Goal: Task Accomplishment & Management: Manage account settings

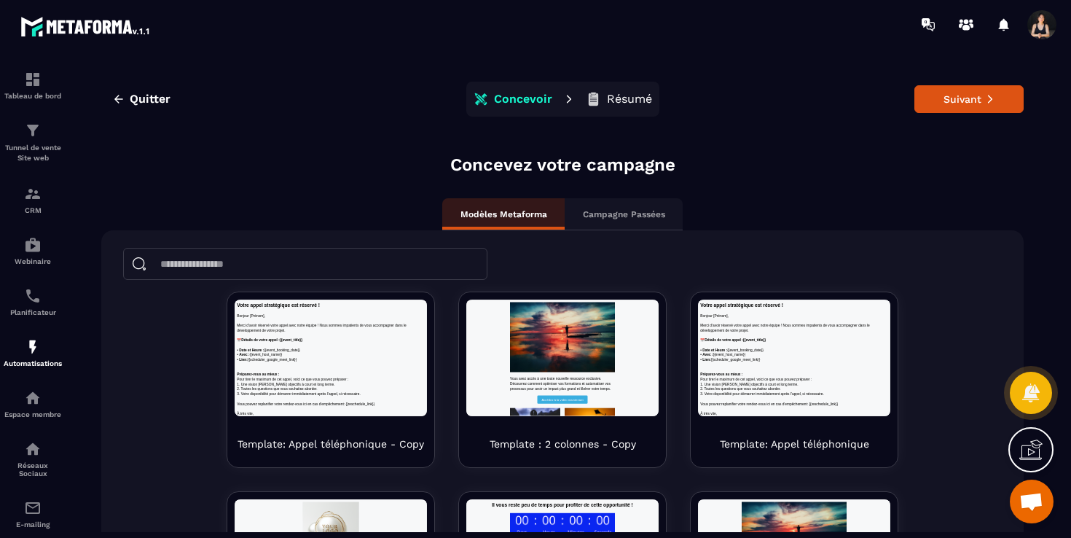
click at [1033, 504] on span "Ouvrir le chat" at bounding box center [1031, 503] width 24 height 20
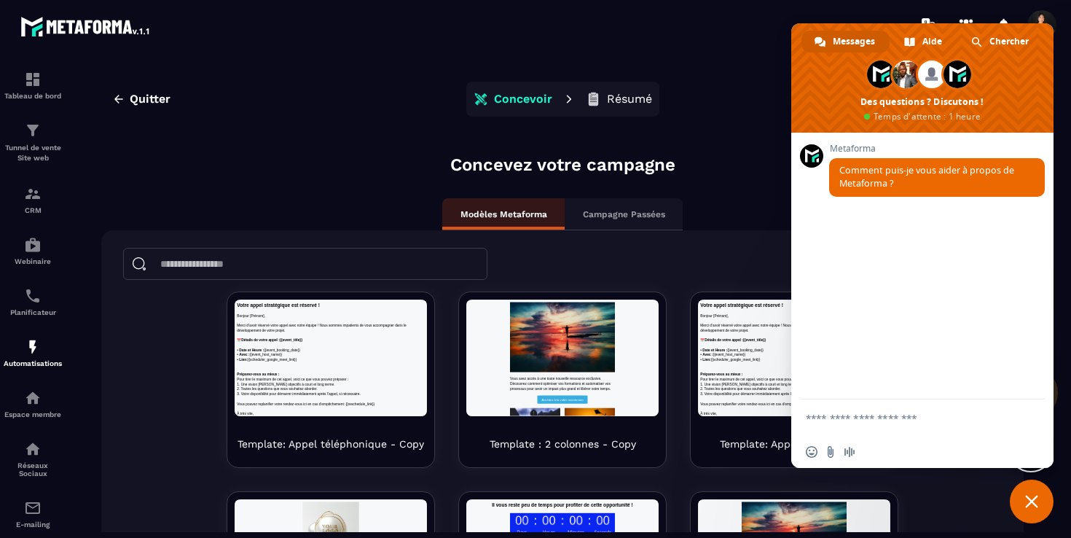
click at [1031, 497] on span "Fermer le chat" at bounding box center [1031, 501] width 13 height 13
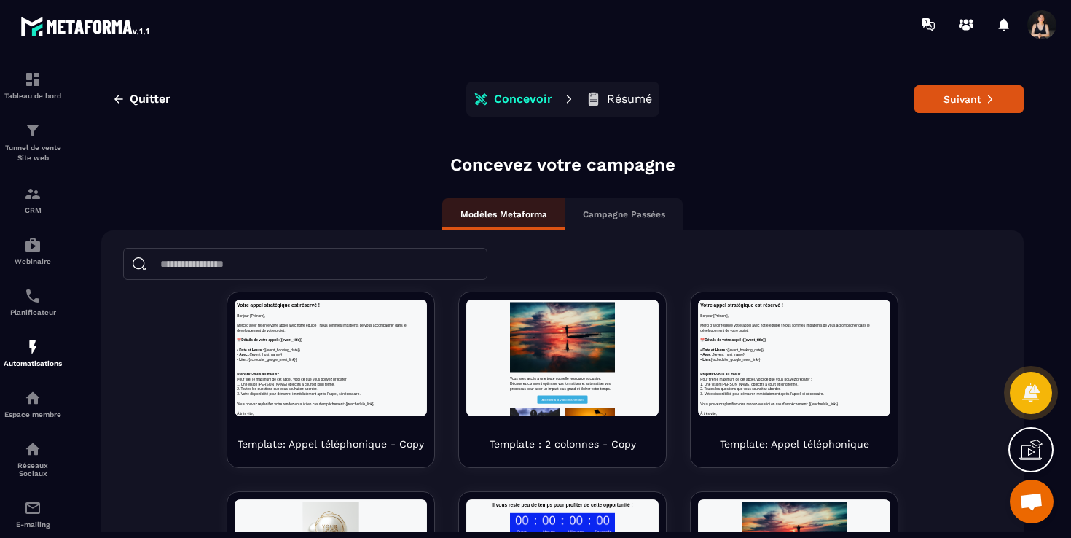
click at [1022, 441] on icon at bounding box center [1030, 449] width 23 height 23
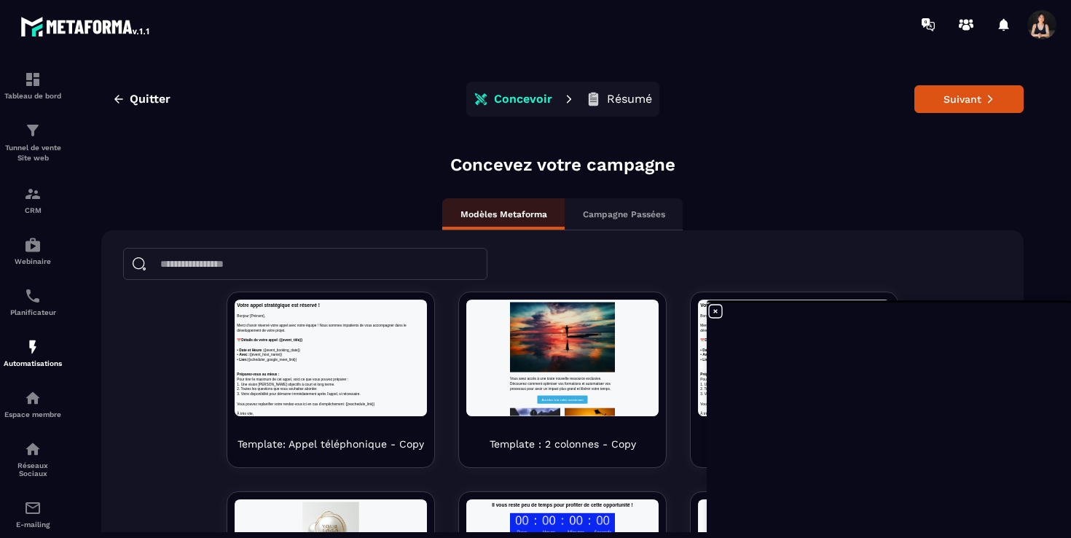
click at [718, 309] on icon at bounding box center [715, 310] width 17 height 17
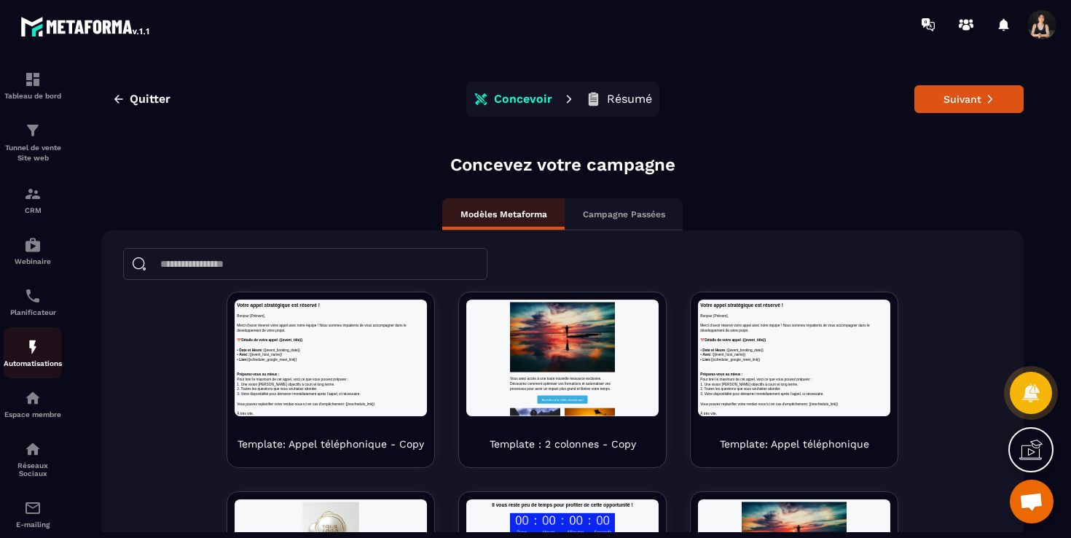
click at [28, 359] on div "Automatisations" at bounding box center [33, 352] width 58 height 29
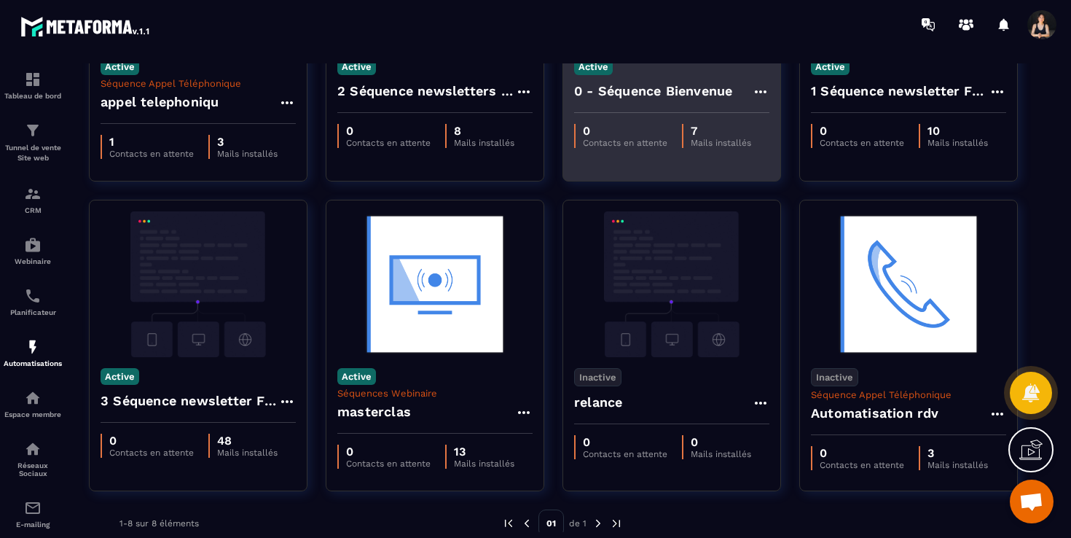
scroll to position [246, 0]
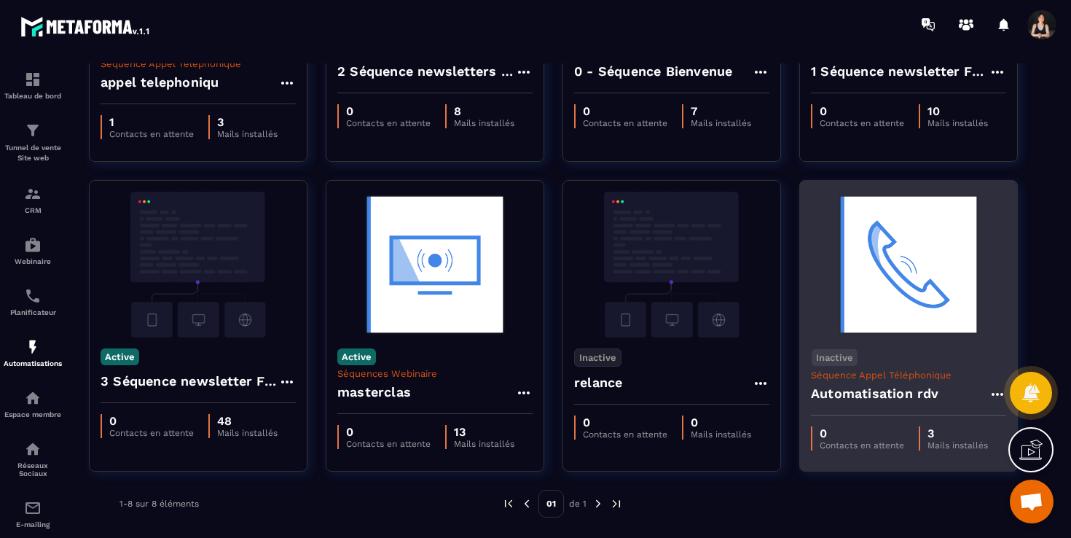
click at [908, 310] on img at bounding box center [908, 265] width 195 height 146
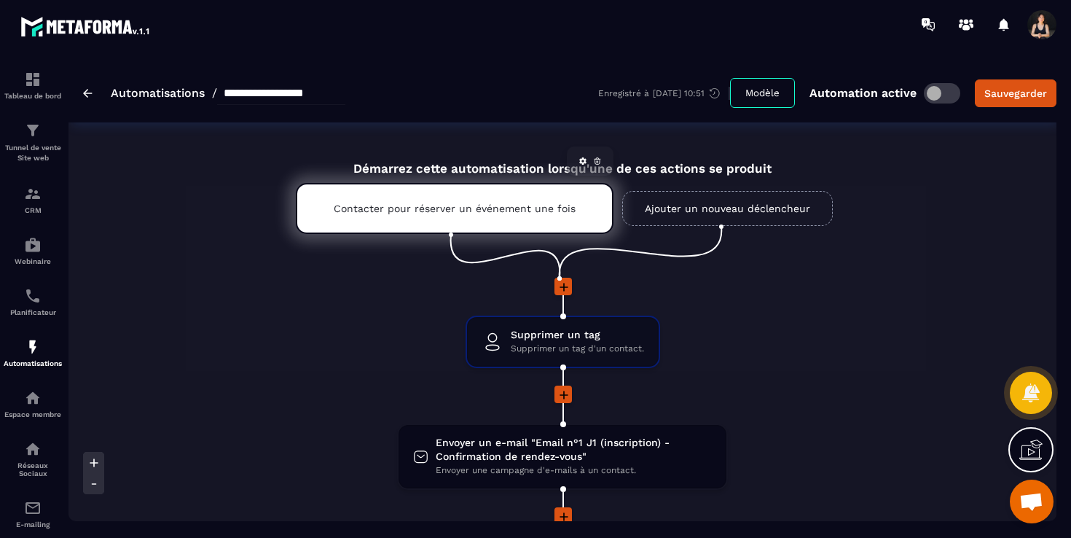
click at [536, 210] on p "Contacter pour réserver un événement une fois" at bounding box center [455, 209] width 242 height 12
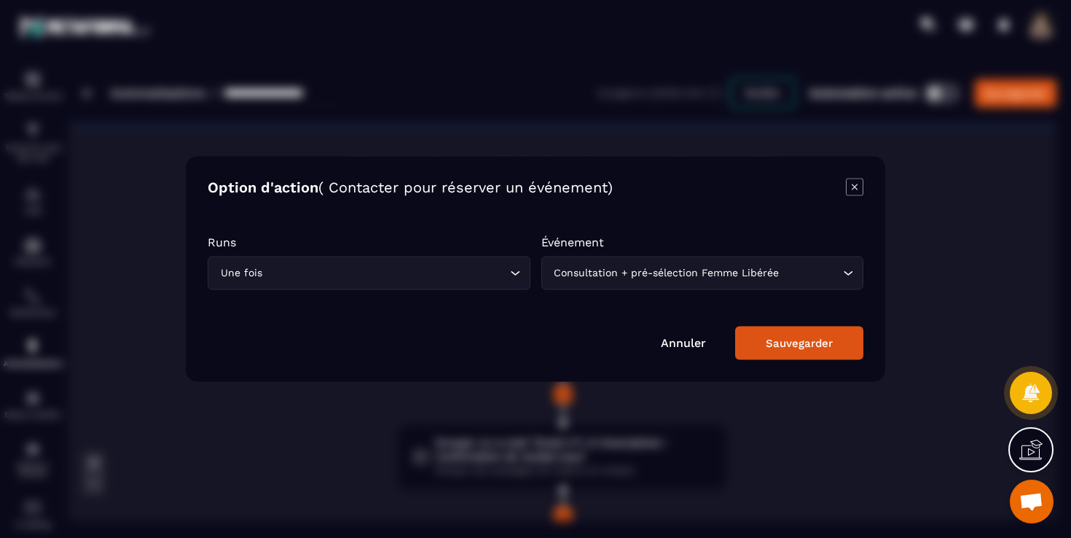
click at [772, 342] on div "Sauvegarder" at bounding box center [799, 343] width 67 height 13
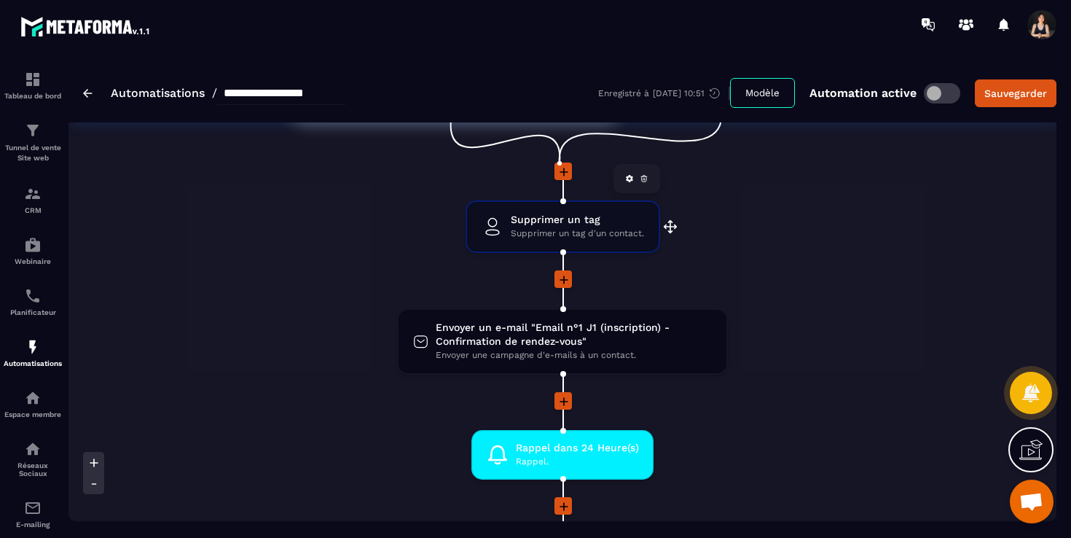
scroll to position [119, 0]
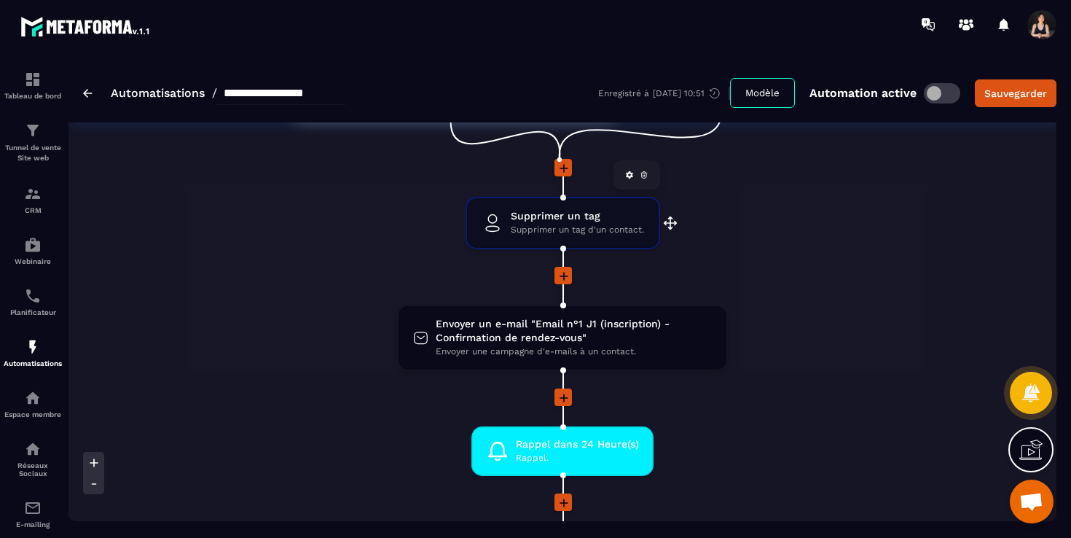
click at [606, 344] on span "Envoyer un e-mail "Email n°1 J1 (inscription) - Confirmation de rendez-vous"" at bounding box center [574, 331] width 276 height 28
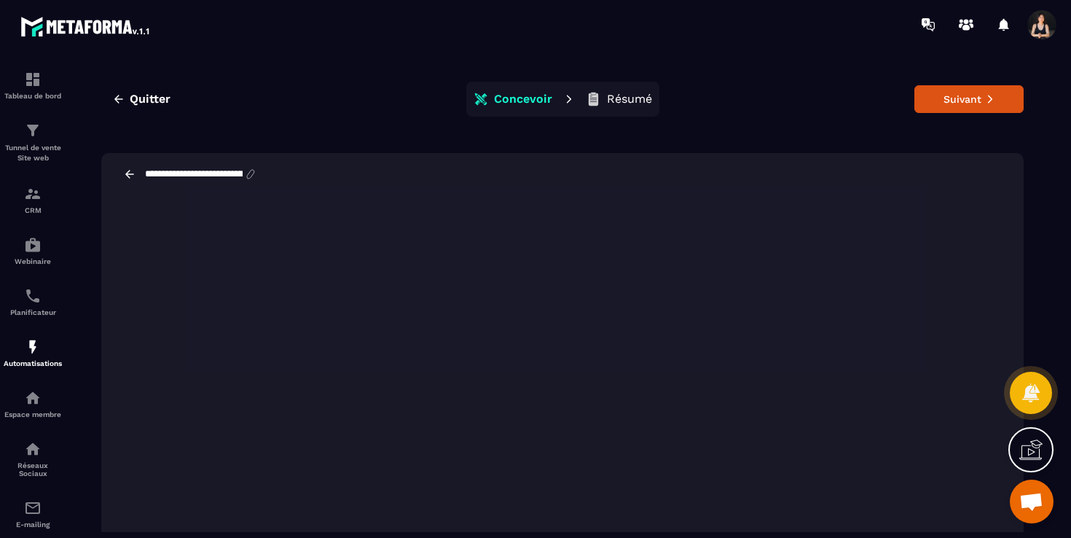
click at [395, 168] on div "**********" at bounding box center [562, 174] width 923 height 42
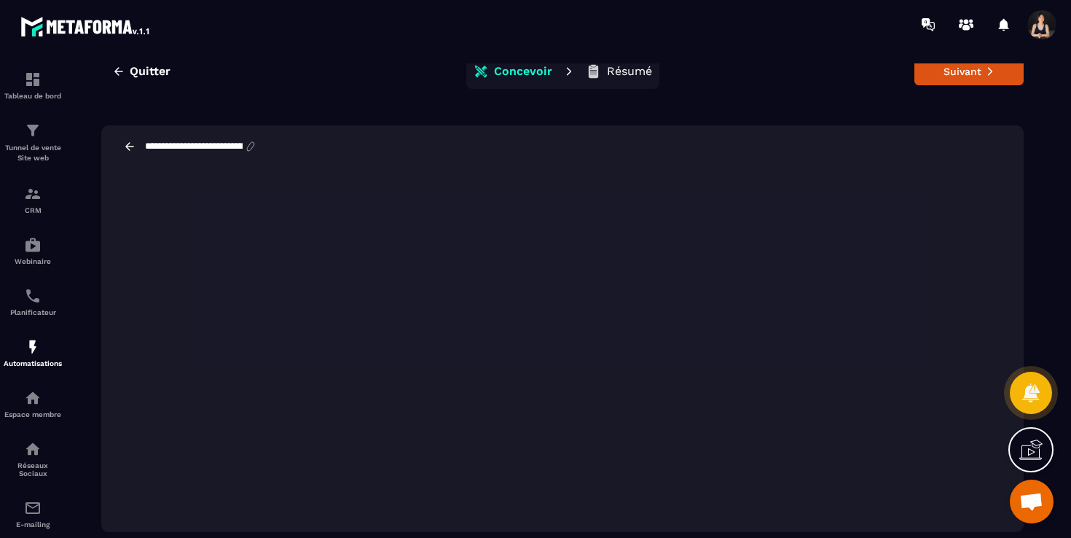
click at [529, 132] on div "**********" at bounding box center [562, 146] width 923 height 42
click at [130, 144] on icon at bounding box center [129, 146] width 13 height 13
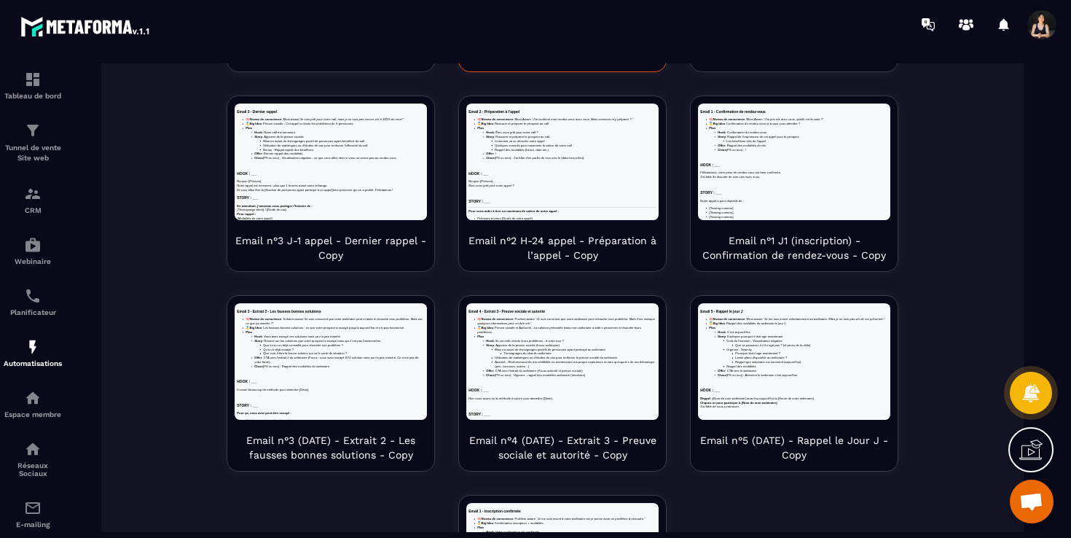
scroll to position [399, 0]
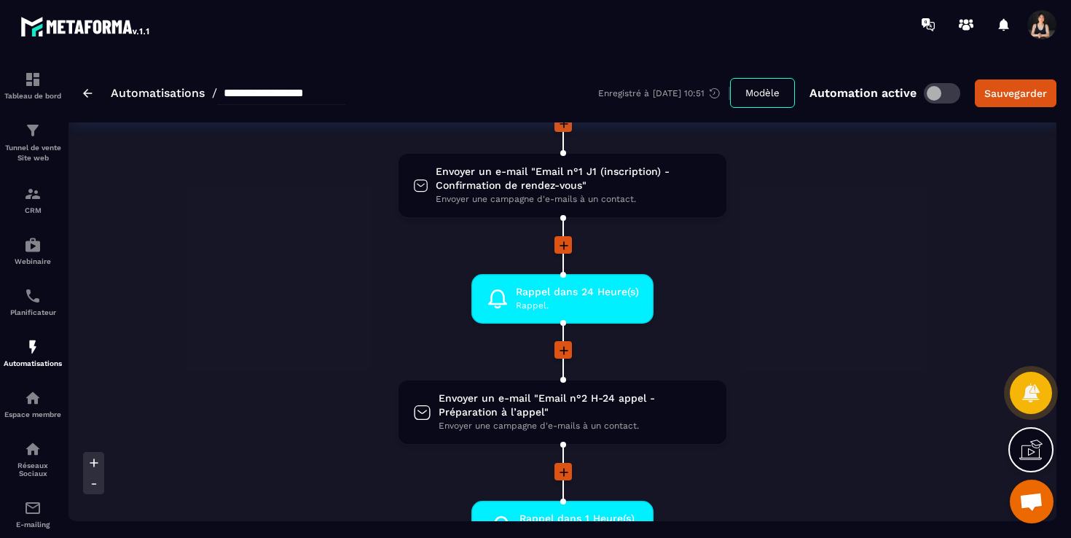
scroll to position [305, 0]
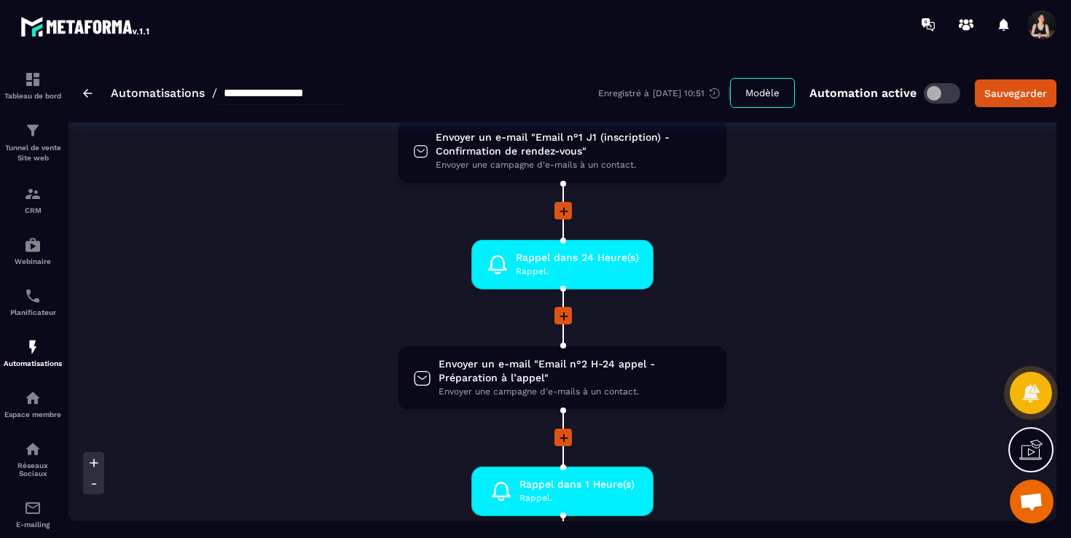
click at [522, 356] on div "Envoyer un e-mail "Email n°2 H-24 appel - Préparation à l’appel" Envoyer une ca…" at bounding box center [563, 377] width 328 height 63
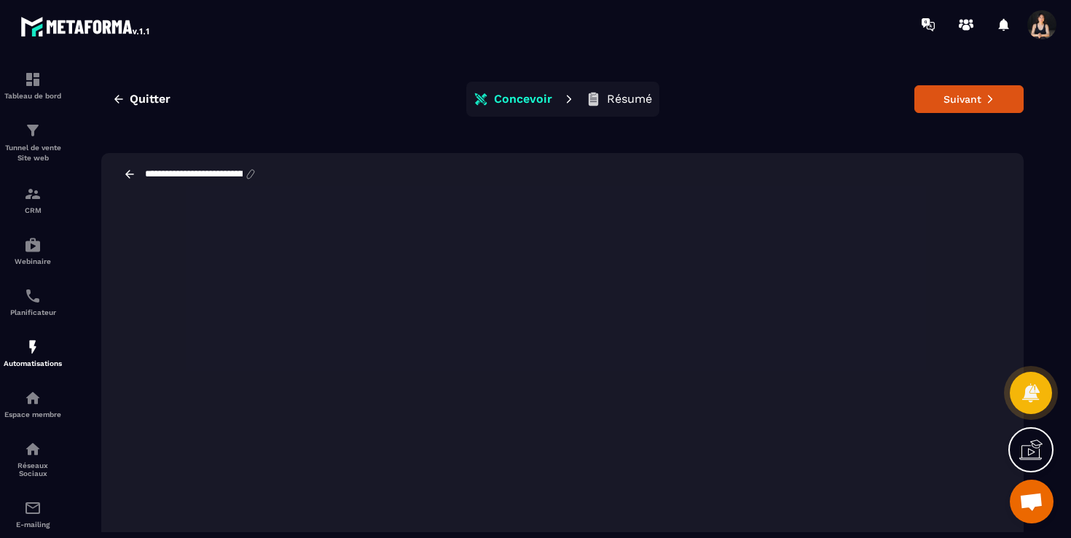
scroll to position [28, 0]
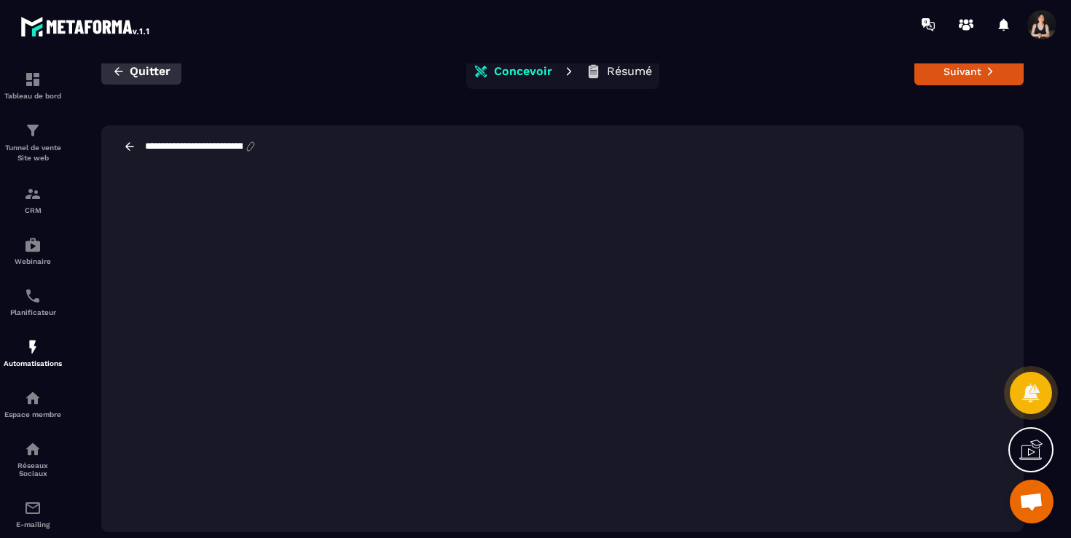
click at [149, 77] on span "Quitter" at bounding box center [150, 71] width 41 height 15
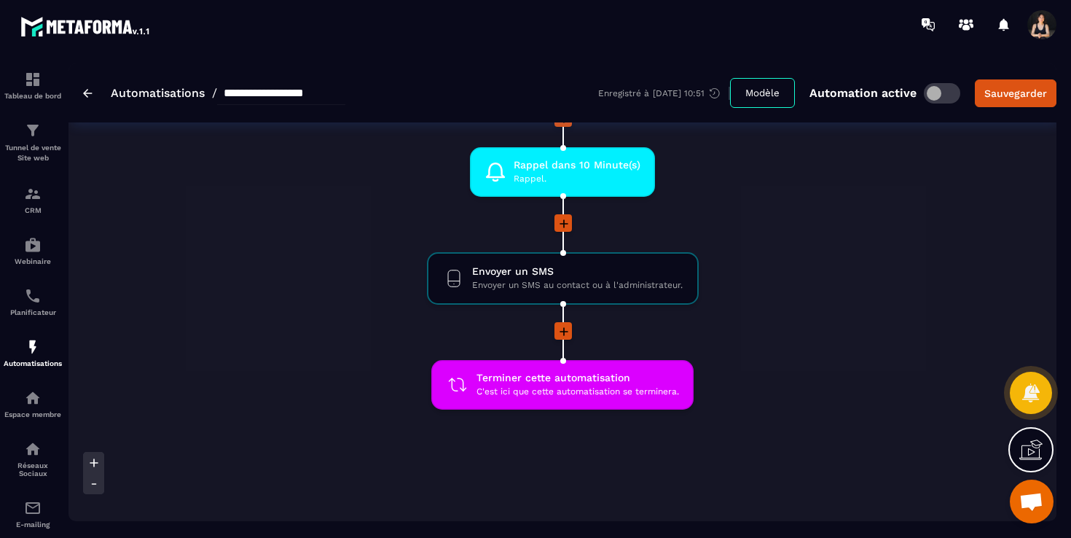
scroll to position [853, 0]
